Goal: Check status

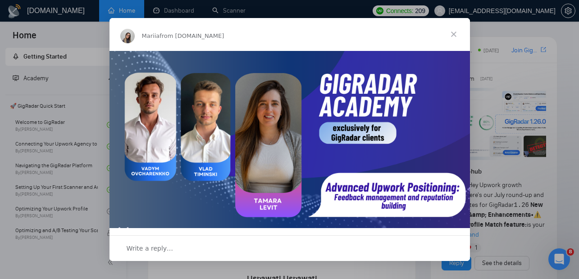
click at [65, 31] on div "Intercom messenger" at bounding box center [289, 139] width 579 height 279
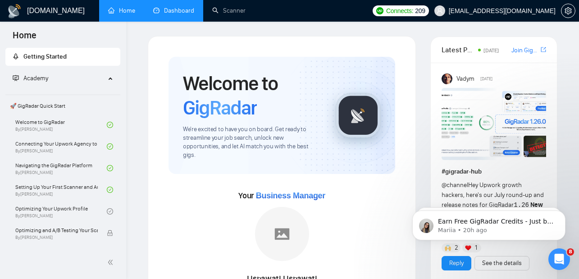
click at [179, 8] on link "Dashboard" at bounding box center [173, 11] width 41 height 8
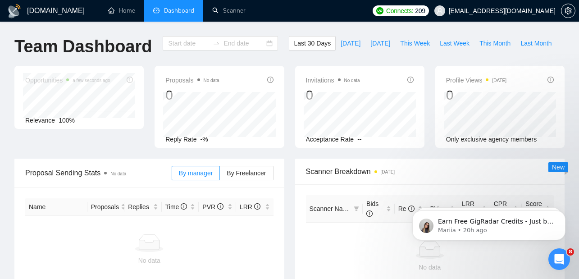
type input "[DATE]"
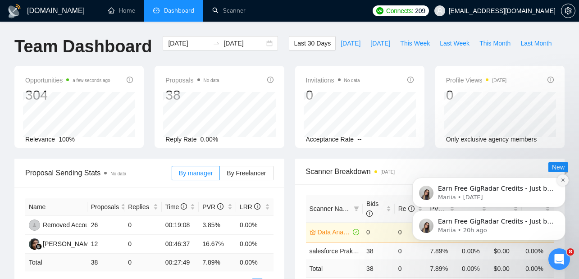
click at [561, 181] on icon "Dismiss notification" at bounding box center [562, 179] width 3 height 3
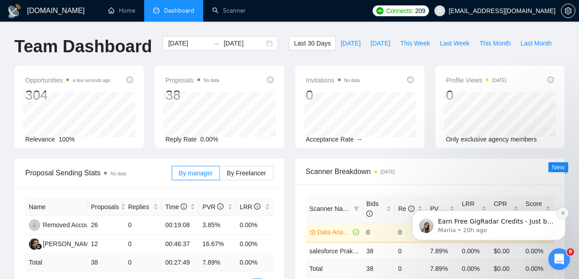
click at [566, 211] on button "Dismiss notification" at bounding box center [563, 213] width 12 height 12
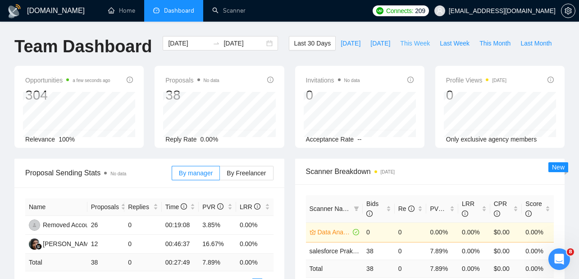
click at [406, 42] on span "This Week" at bounding box center [415, 43] width 30 height 10
type input "[DATE]"
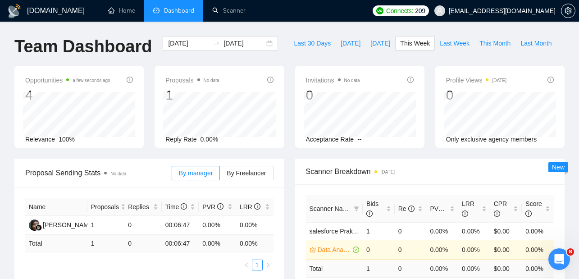
click at [224, 136] on div "Reply Rate 0.00%" at bounding box center [219, 139] width 108 height 10
